Goal: Task Accomplishment & Management: Complete application form

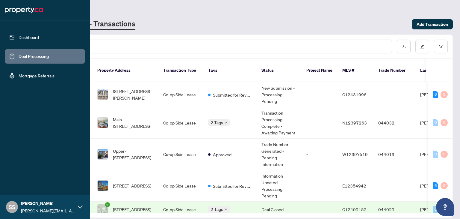
click at [19, 54] on link "Deal Processing" at bounding box center [34, 56] width 30 height 5
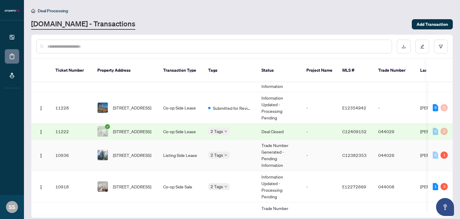
scroll to position [78, 0]
click at [319, 153] on td "-" at bounding box center [320, 155] width 36 height 31
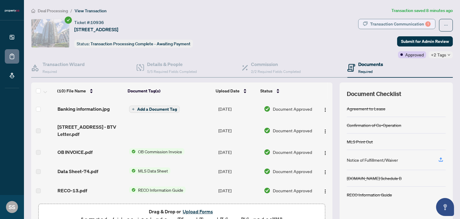
click at [392, 26] on div "Transaction Communication 1" at bounding box center [400, 24] width 61 height 10
type textarea "**********"
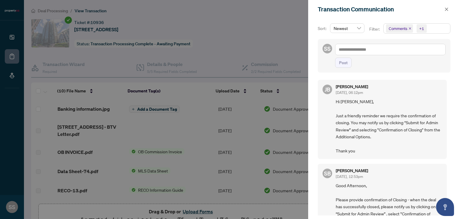
click at [268, 29] on div at bounding box center [230, 109] width 460 height 219
click at [447, 8] on icon "close" at bounding box center [447, 9] width 4 height 4
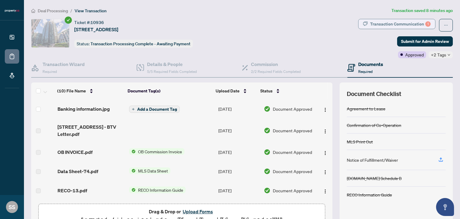
click at [385, 24] on div "Transaction Communication 1" at bounding box center [400, 24] width 61 height 10
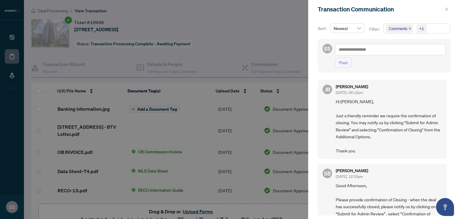
click at [448, 9] on icon "close" at bounding box center [447, 9] width 4 height 4
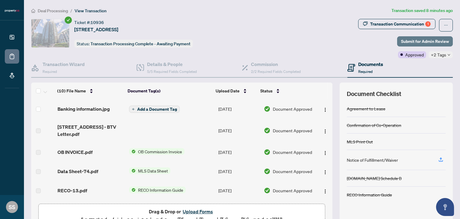
click at [402, 40] on span "Submit for Admin Review" at bounding box center [425, 42] width 48 height 10
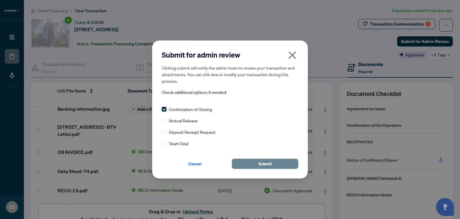
click at [260, 161] on span "Submit" at bounding box center [265, 164] width 13 height 10
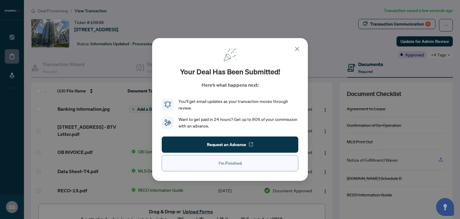
click at [217, 163] on button "I'm Finished" at bounding box center [230, 163] width 137 height 16
